Goal: Book appointment/travel/reservation

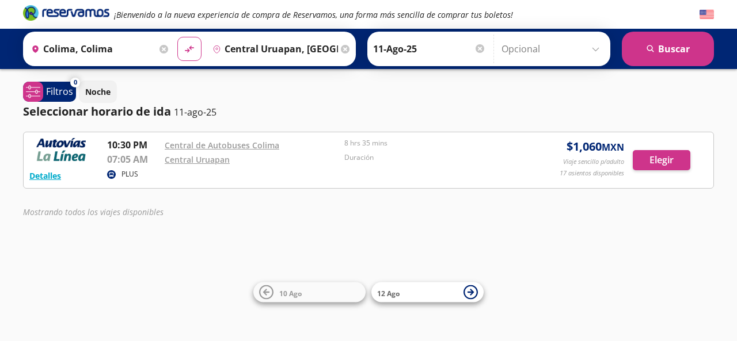
click at [407, 51] on input "11-Ago-25" at bounding box center [429, 49] width 113 height 29
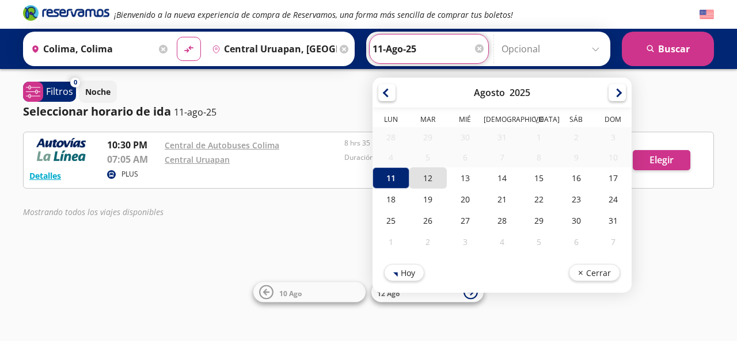
click at [420, 180] on div "12" at bounding box center [427, 178] width 37 height 21
type input "12-Ago-25"
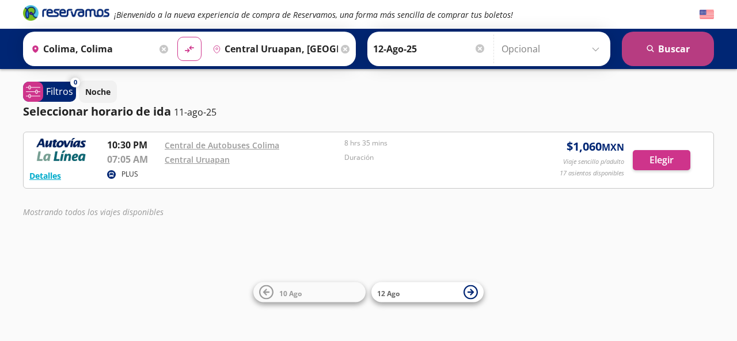
click at [696, 56] on button "search [GEOGRAPHIC_DATA]" at bounding box center [668, 49] width 92 height 35
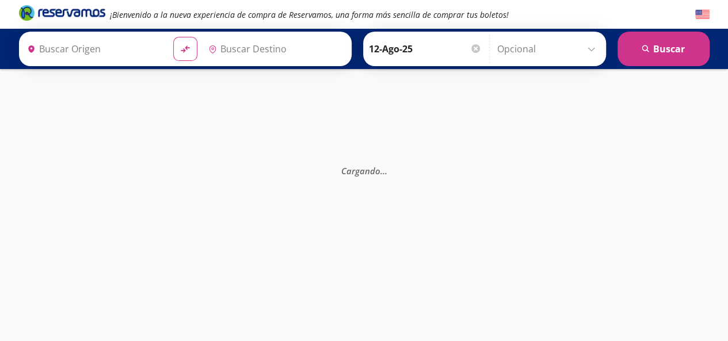
type input "Colima, Colima"
type input "Central Uruapan, [GEOGRAPHIC_DATA]"
